Goal: Information Seeking & Learning: Learn about a topic

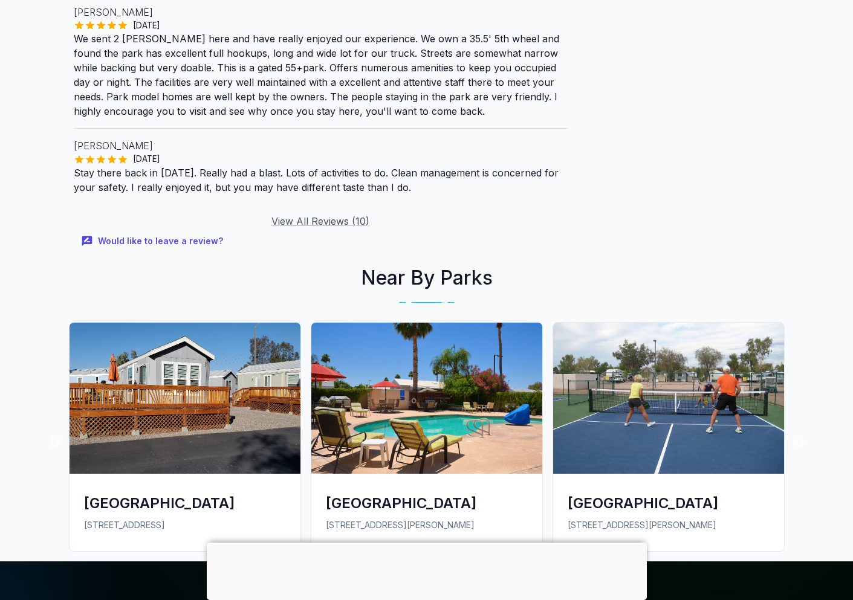
scroll to position [1692, 0]
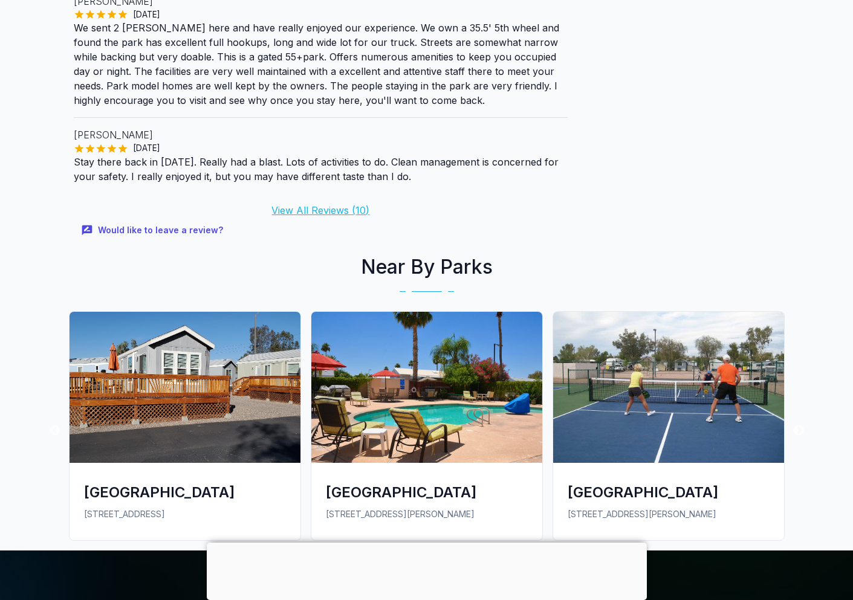
click at [326, 204] on link "View All Reviews ( 10 )" at bounding box center [320, 210] width 98 height 12
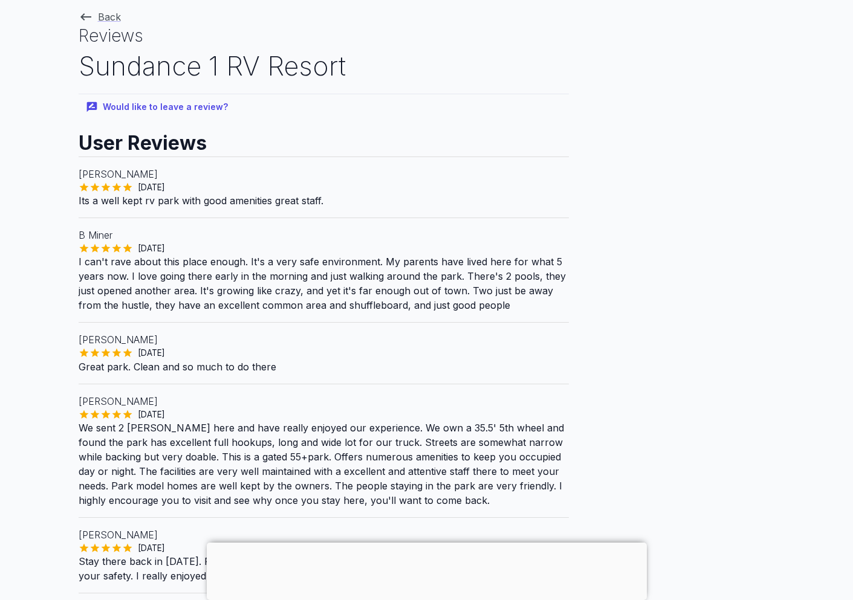
click at [428, 543] on div at bounding box center [427, 543] width 440 height 0
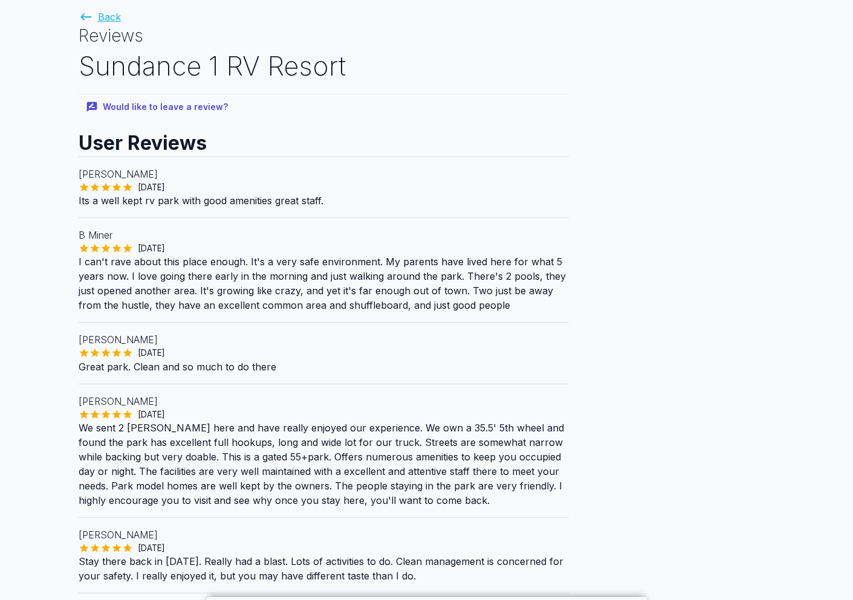
click at [97, 16] on link "Back" at bounding box center [100, 17] width 42 height 12
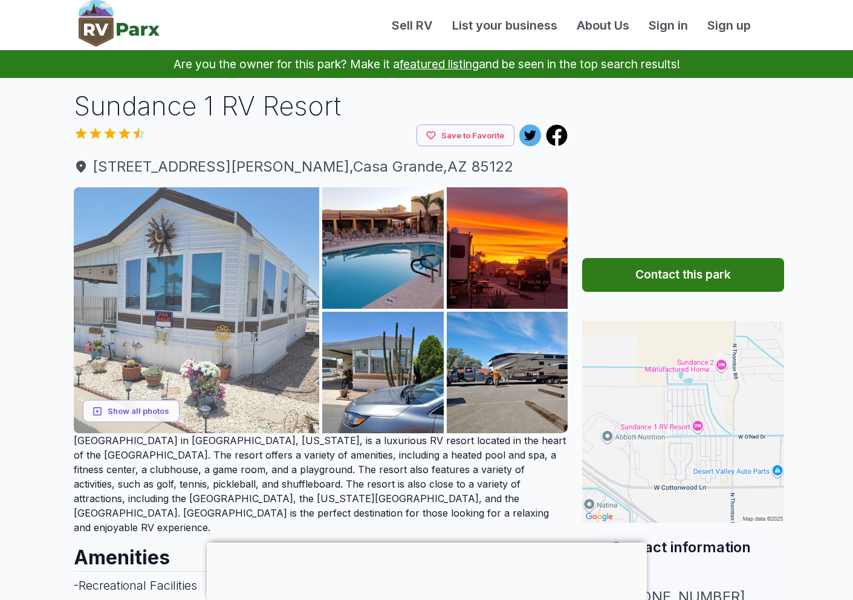
click at [215, 280] on img at bounding box center [197, 310] width 246 height 246
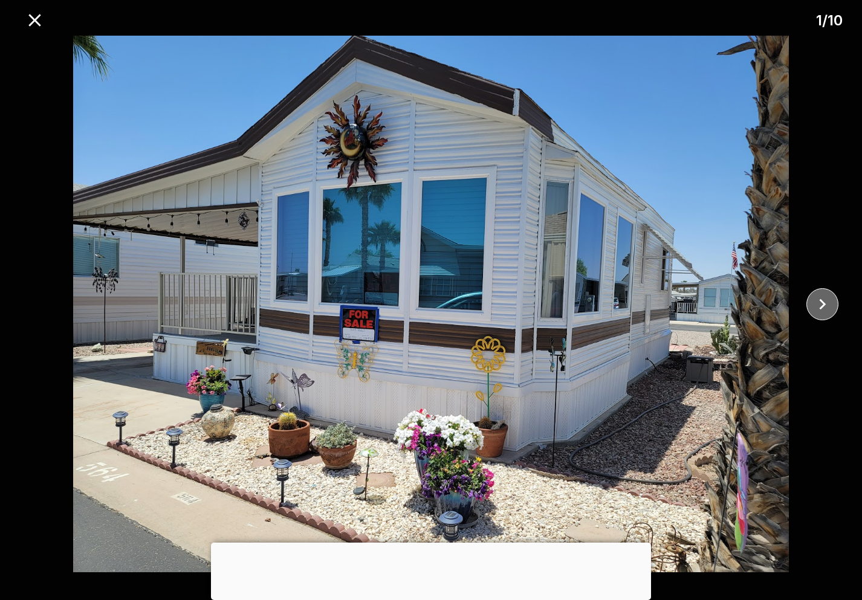
click at [824, 306] on icon "close" at bounding box center [822, 304] width 21 height 21
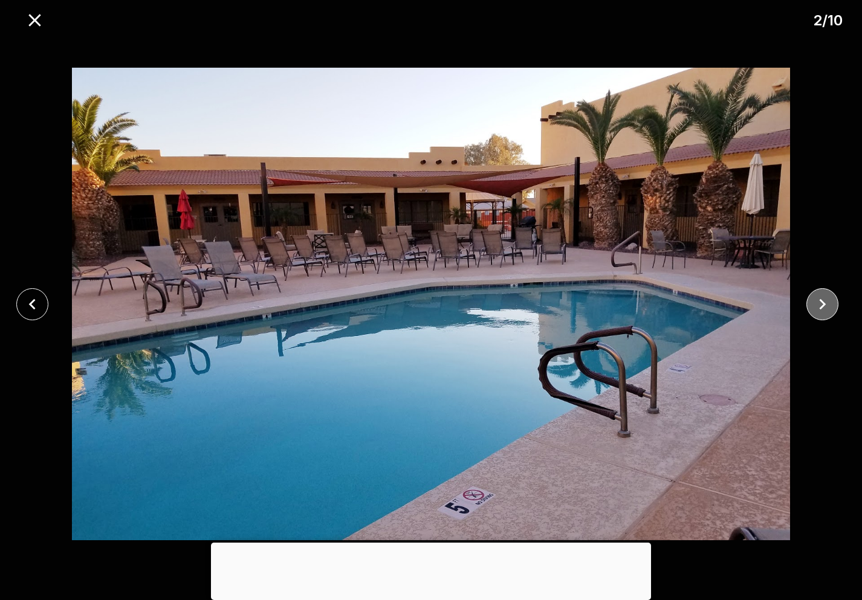
click at [824, 306] on icon "close" at bounding box center [822, 304] width 21 height 21
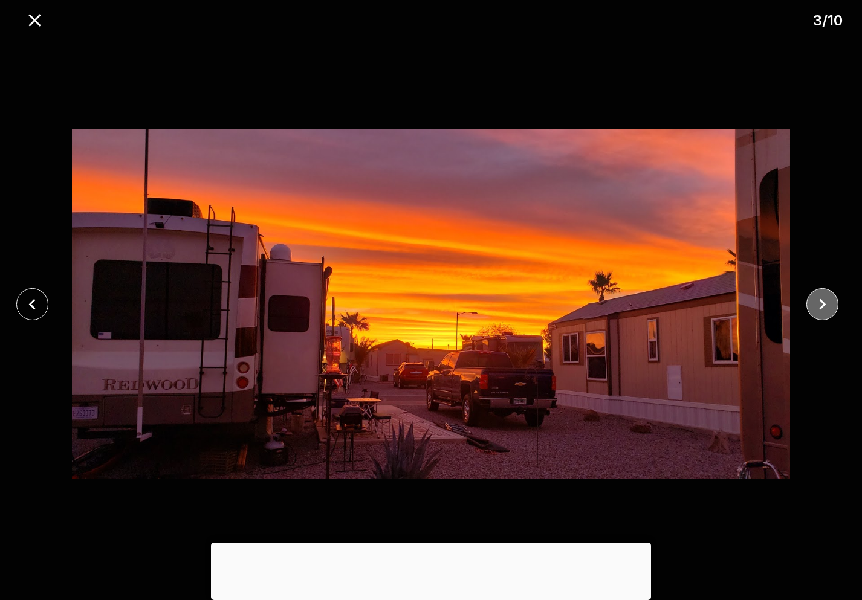
click at [824, 306] on icon "close" at bounding box center [822, 304] width 21 height 21
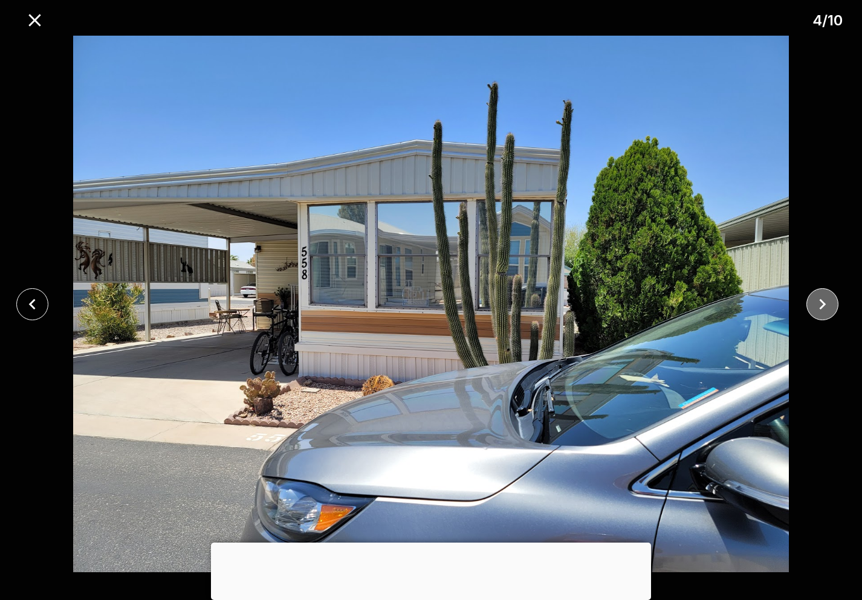
click at [824, 306] on icon "close" at bounding box center [822, 304] width 21 height 21
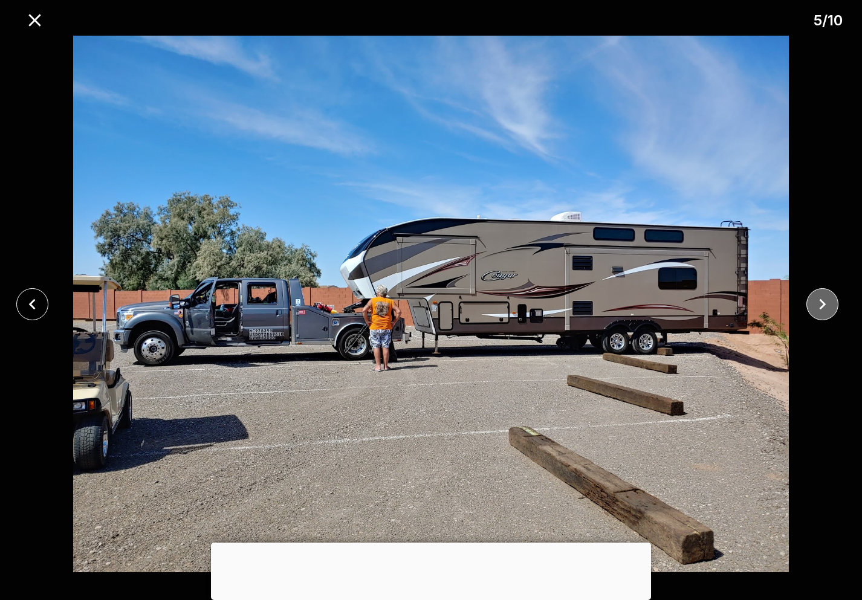
click at [825, 295] on icon "close" at bounding box center [822, 304] width 21 height 21
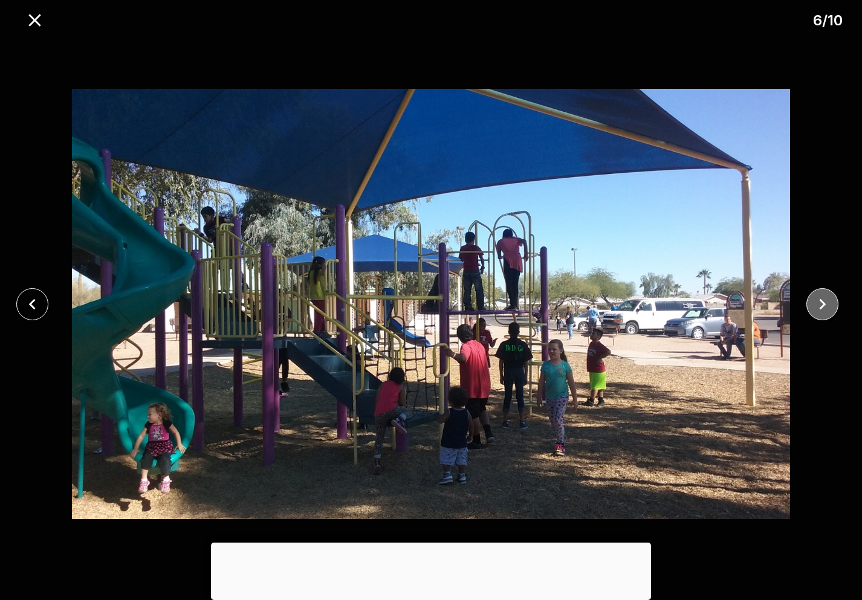
click at [829, 304] on icon "close" at bounding box center [822, 304] width 21 height 21
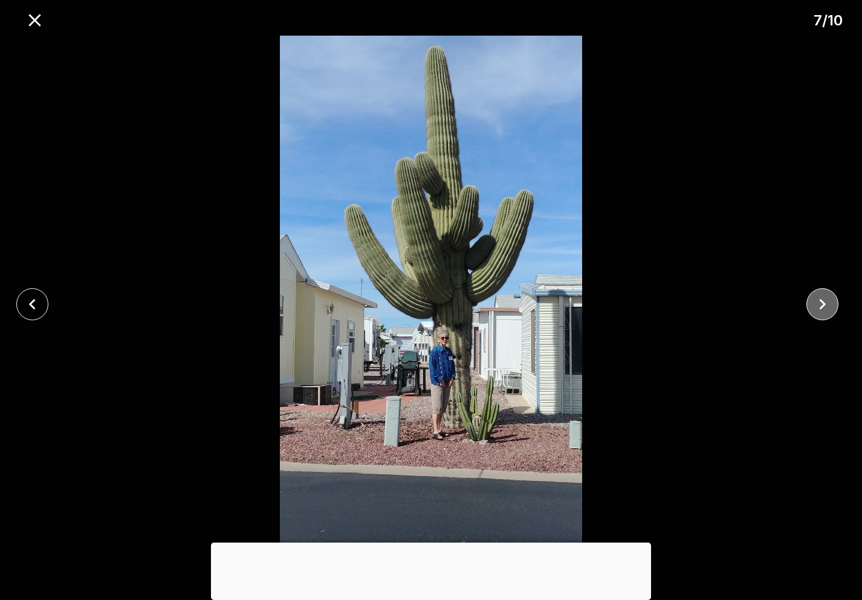
click at [829, 304] on icon "close" at bounding box center [822, 304] width 21 height 21
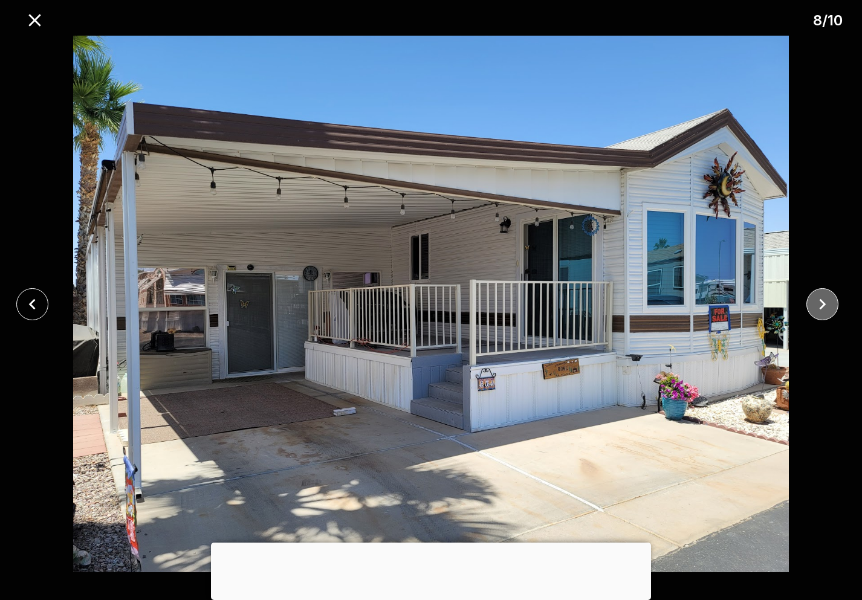
click at [829, 305] on icon "close" at bounding box center [822, 304] width 21 height 21
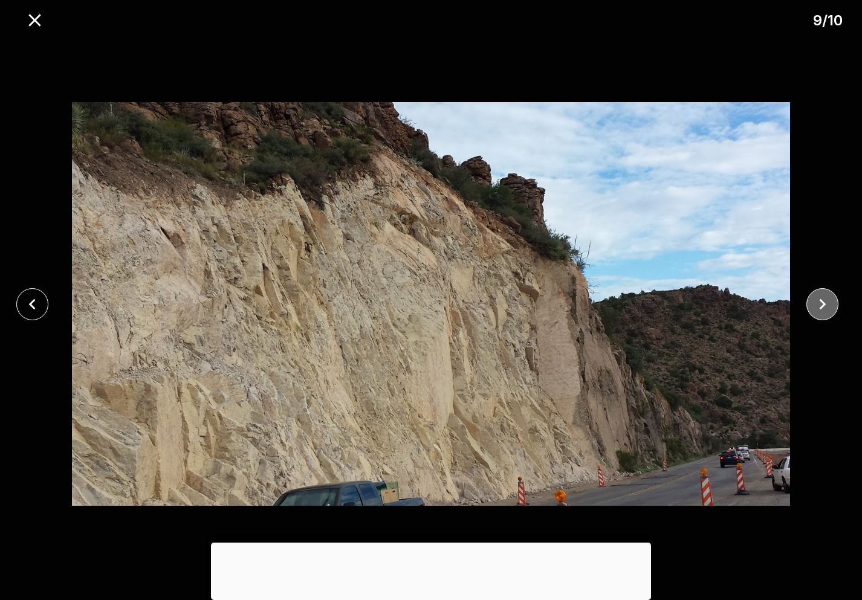
click at [829, 305] on icon "close" at bounding box center [822, 304] width 21 height 21
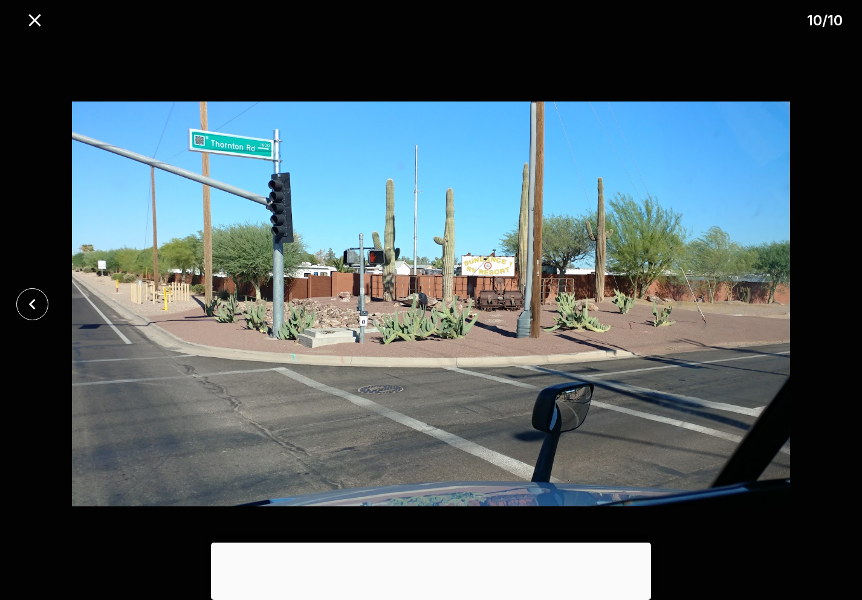
click at [829, 305] on div at bounding box center [431, 304] width 862 height 537
click at [36, 17] on icon "close" at bounding box center [34, 20] width 21 height 21
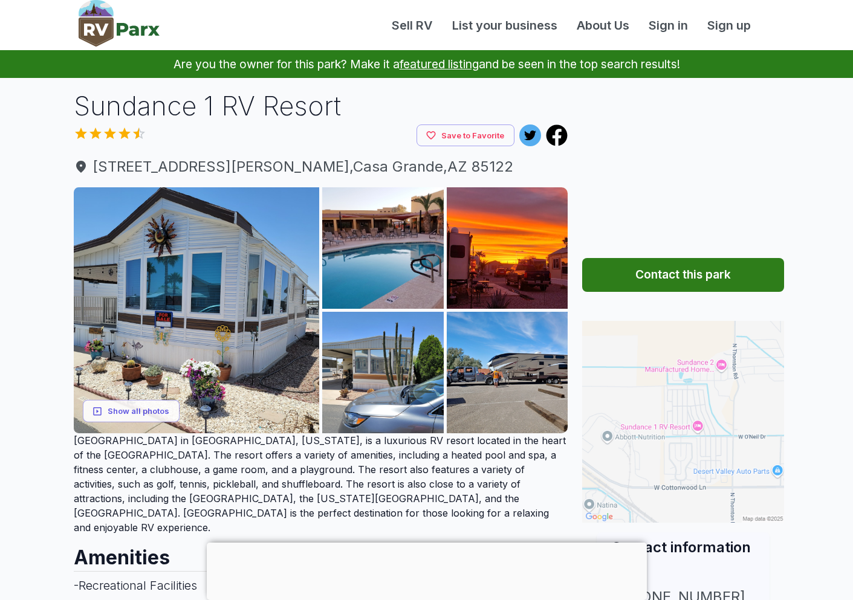
click at [651, 427] on img at bounding box center [683, 422] width 202 height 202
